Goal: Transaction & Acquisition: Purchase product/service

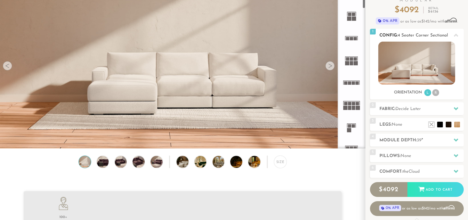
scroll to position [57, 0]
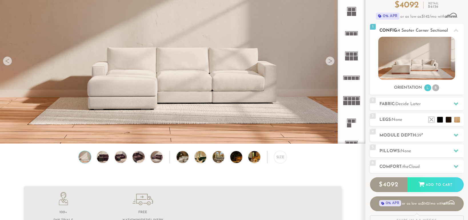
click at [384, 135] on h2 "Module Depth: 39 "" at bounding box center [421, 135] width 84 height 7
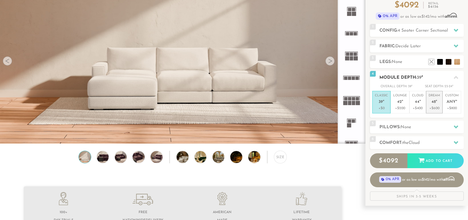
click at [430, 107] on p "+$600" at bounding box center [433, 108] width 11 height 5
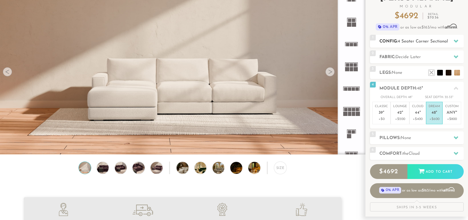
scroll to position [0, 0]
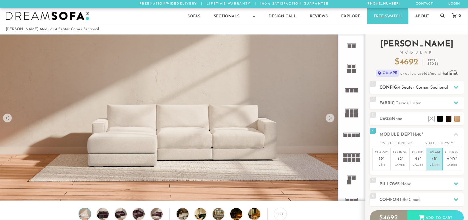
click at [393, 86] on h2 "Config: 4 Seater Corner Sectional" at bounding box center [421, 88] width 84 height 7
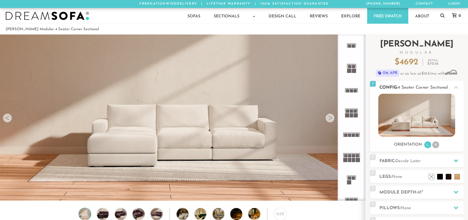
click at [391, 112] on img at bounding box center [416, 115] width 77 height 43
click at [438, 146] on li "R" at bounding box center [435, 145] width 7 height 7
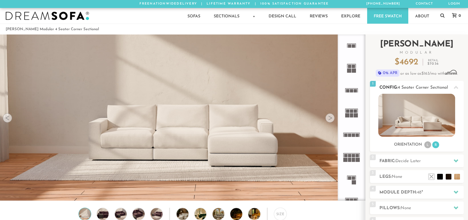
click at [426, 146] on li "L" at bounding box center [427, 145] width 7 height 7
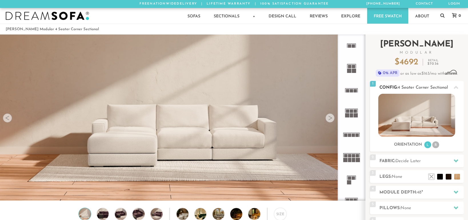
click at [435, 145] on li "R" at bounding box center [435, 145] width 7 height 7
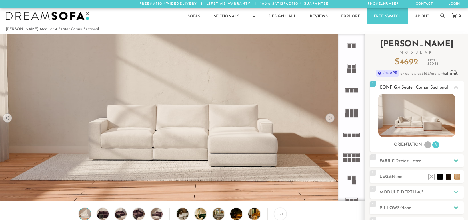
click at [429, 145] on li "L" at bounding box center [427, 145] width 7 height 7
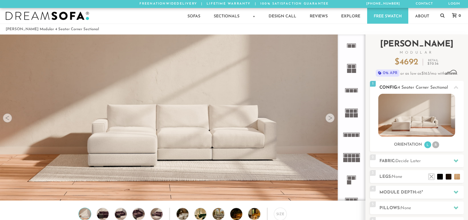
click at [436, 147] on li "R" at bounding box center [435, 145] width 7 height 7
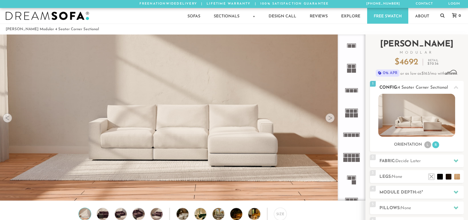
click at [431, 146] on ul "L R" at bounding box center [431, 145] width 16 height 8
click at [429, 145] on li "L" at bounding box center [427, 145] width 7 height 7
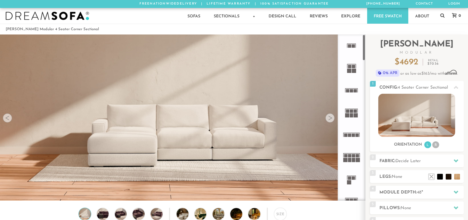
drag, startPoint x: 332, startPoint y: 118, endPoint x: 335, endPoint y: 115, distance: 3.8
click at [331, 118] on div at bounding box center [329, 118] width 9 height 9
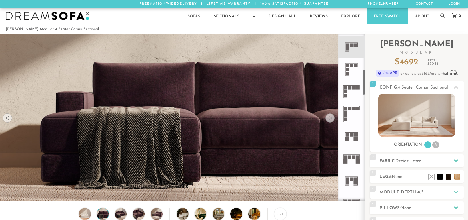
scroll to position [220, 0]
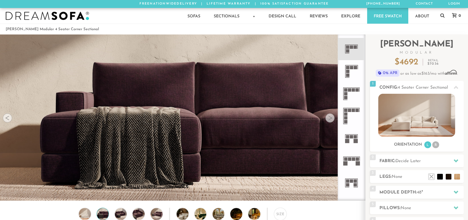
click at [357, 49] on icon at bounding box center [351, 49] width 22 height 22
click at [351, 68] on rect at bounding box center [351, 67] width 3 height 3
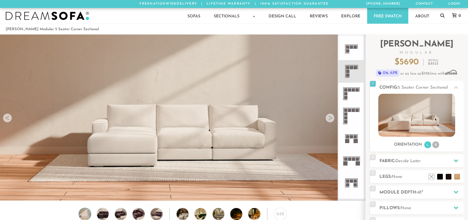
click at [350, 53] on icon at bounding box center [351, 49] width 22 height 22
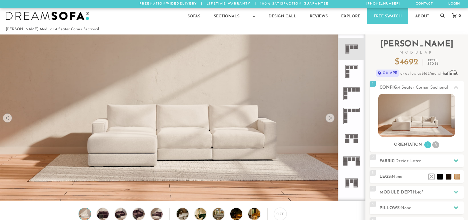
click at [350, 53] on icon at bounding box center [351, 49] width 22 height 22
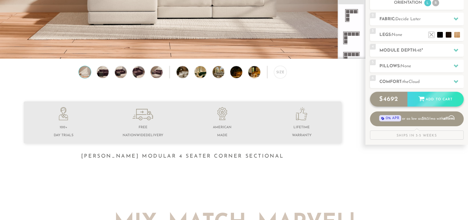
scroll to position [143, 0]
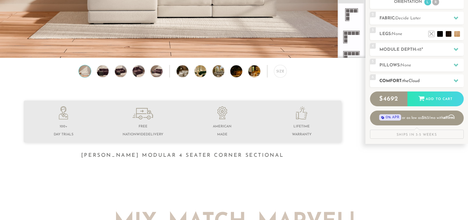
click at [415, 85] on div "6 Comfort: the Cloud soft" at bounding box center [417, 81] width 94 height 13
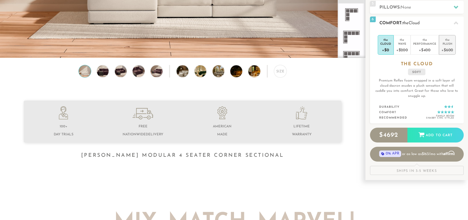
click at [450, 49] on div "+$600" at bounding box center [447, 50] width 12 height 8
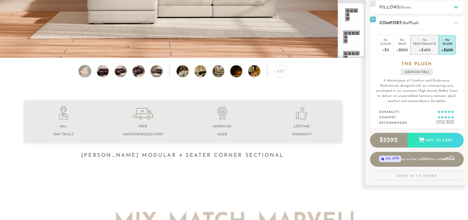
click at [429, 54] on li "the Performance +$400" at bounding box center [424, 45] width 28 height 20
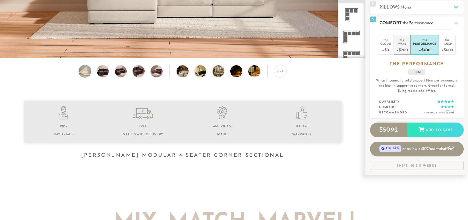
click at [406, 51] on div "+$200" at bounding box center [402, 50] width 12 height 8
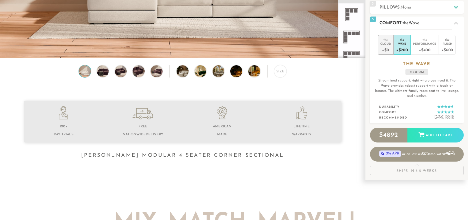
click at [389, 52] on div "+$0" at bounding box center [385, 50] width 11 height 8
click at [445, 51] on div "+$600" at bounding box center [447, 50] width 12 height 8
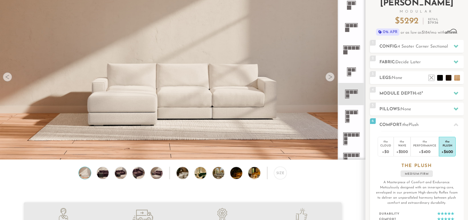
scroll to position [35, 0]
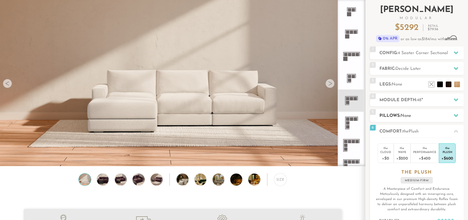
click at [408, 117] on span "None" at bounding box center [405, 116] width 11 height 4
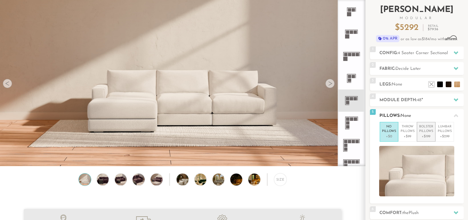
click at [418, 131] on li "Bolster Pillows +$199" at bounding box center [426, 132] width 19 height 20
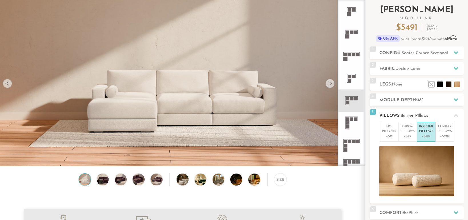
click at [427, 132] on p "Bolster Pillows" at bounding box center [426, 129] width 14 height 9
click at [439, 134] on li "Lumbar Pillows +$299" at bounding box center [444, 132] width 19 height 20
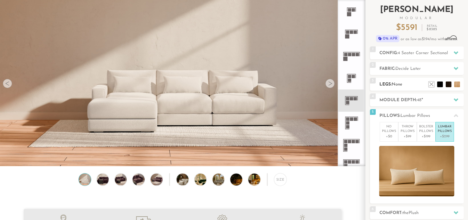
drag, startPoint x: 439, startPoint y: 134, endPoint x: 405, endPoint y: 86, distance: 58.8
click at [405, 86] on h2 "Legs: None" at bounding box center [421, 84] width 84 height 7
click at [406, 71] on span "Decide Later" at bounding box center [407, 69] width 25 height 4
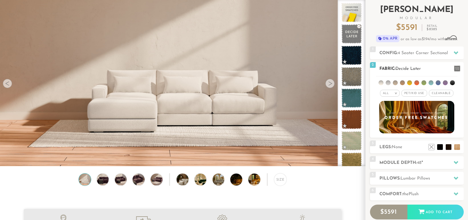
click at [406, 71] on span "Decide Later" at bounding box center [407, 69] width 25 height 4
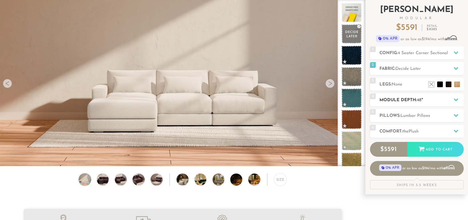
click at [406, 105] on div "4 Module Depth: 48 "" at bounding box center [417, 100] width 94 height 13
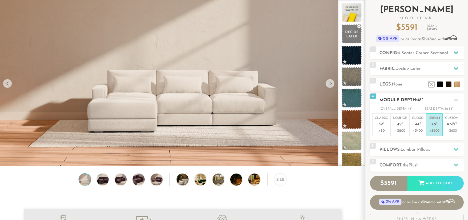
click at [411, 103] on h2 "Module Depth: 48 "" at bounding box center [421, 100] width 84 height 7
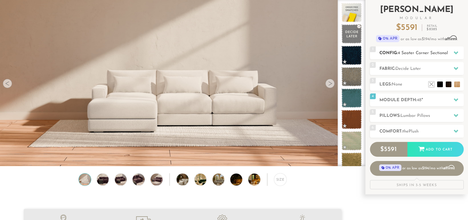
click at [412, 56] on h2 "Config: 4 Seater Corner Sectional" at bounding box center [421, 53] width 84 height 7
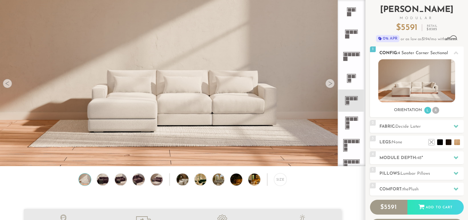
click at [412, 56] on h2 "Config: 4 Seater Corner Sectional" at bounding box center [421, 53] width 84 height 7
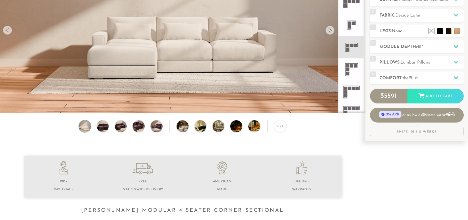
scroll to position [58, 0]
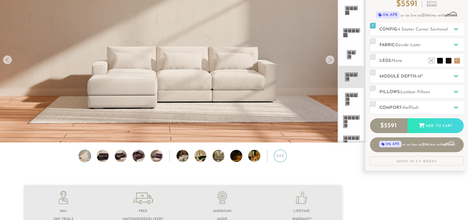
click at [279, 160] on div "Size" at bounding box center [280, 156] width 13 height 13
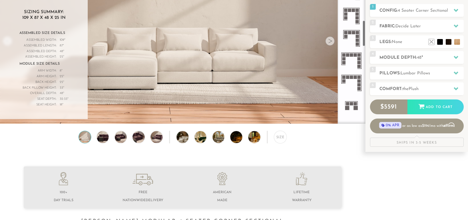
scroll to position [0, 0]
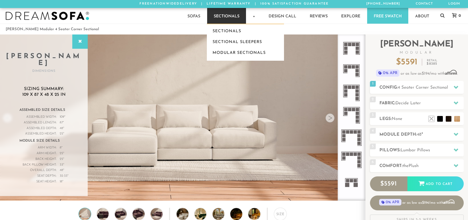
click at [220, 15] on link "Sectionals" at bounding box center [226, 16] width 39 height 16
click at [222, 33] on link "Sectionals" at bounding box center [245, 31] width 77 height 11
